Goal: Task Accomplishment & Management: Manage account settings

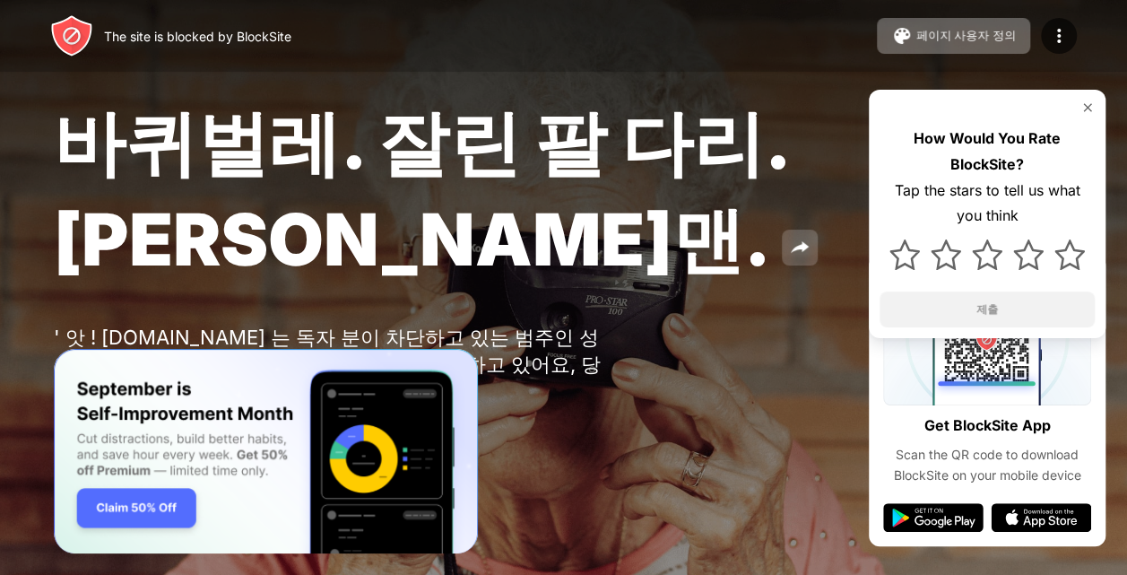
click at [782, 265] on button at bounding box center [800, 248] width 36 height 36
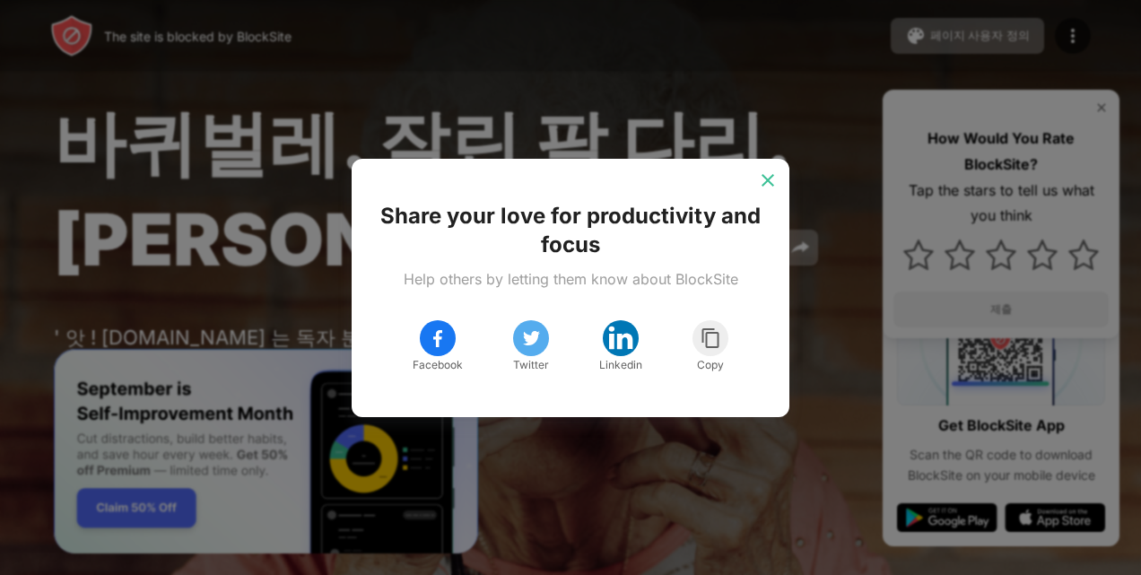
click at [780, 175] on div at bounding box center [767, 180] width 29 height 29
